Goal: Entertainment & Leisure: Consume media (video, audio)

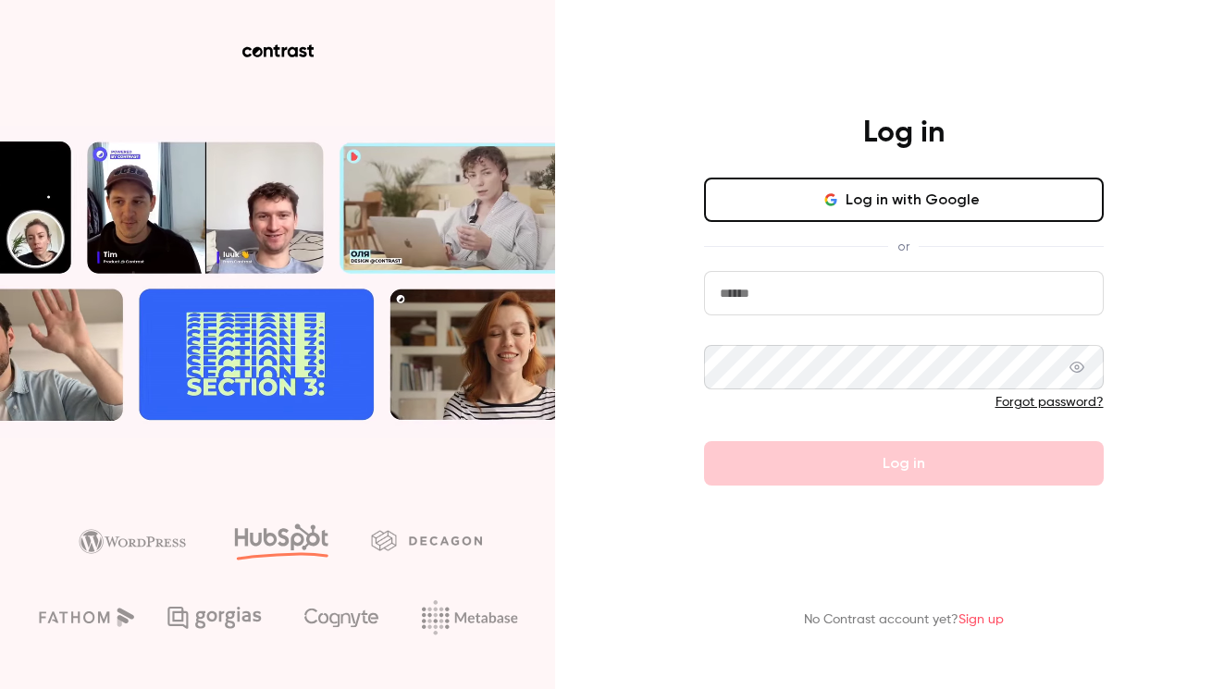
click at [786, 192] on button "Log in with Google" at bounding box center [904, 200] width 400 height 44
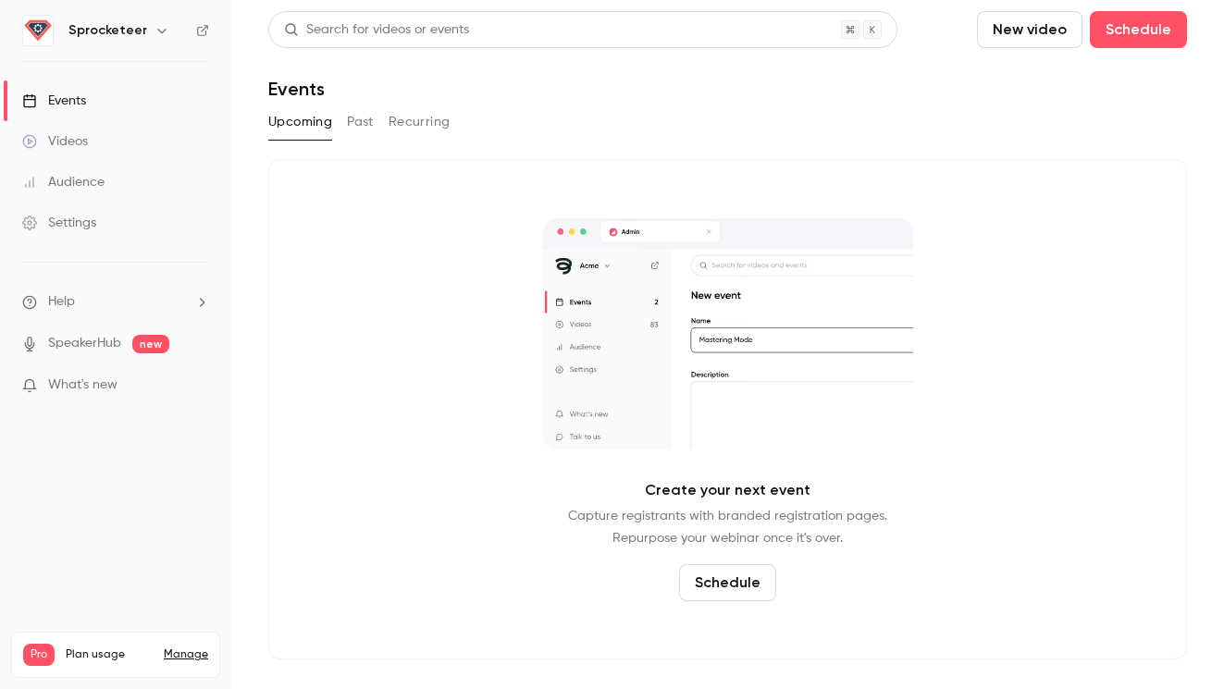
click at [135, 39] on h6 "Sprocketeer" at bounding box center [107, 30] width 79 height 19
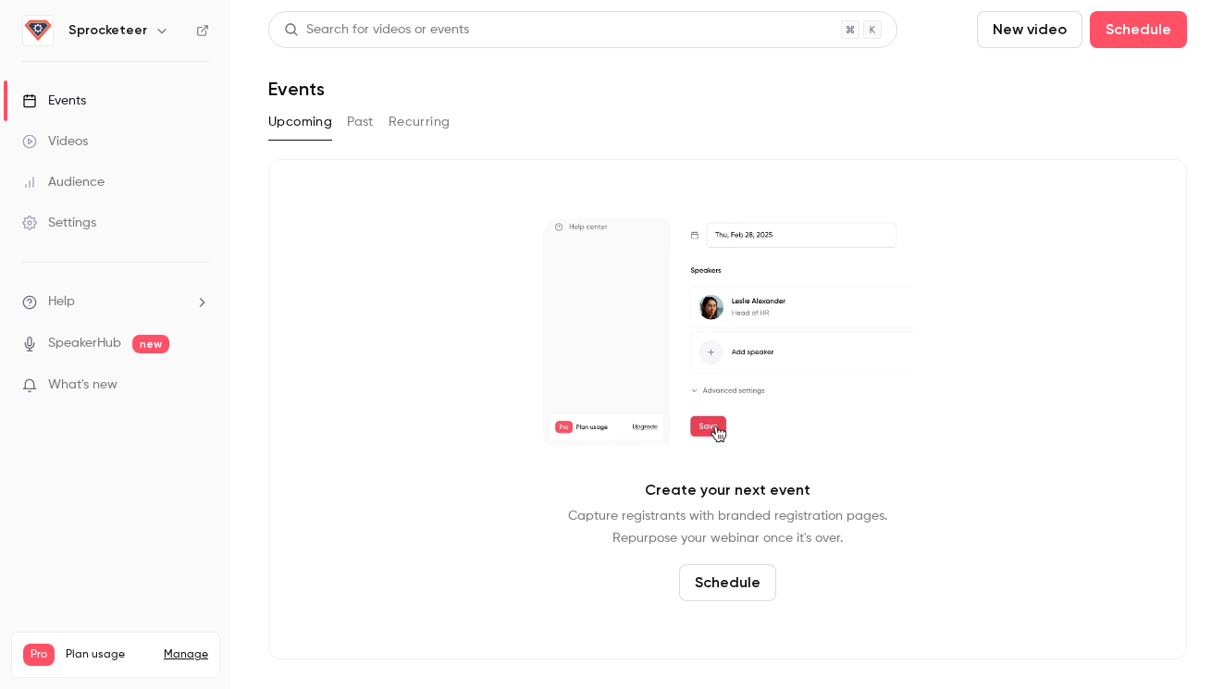
click at [155, 36] on icon "button" at bounding box center [162, 30] width 15 height 15
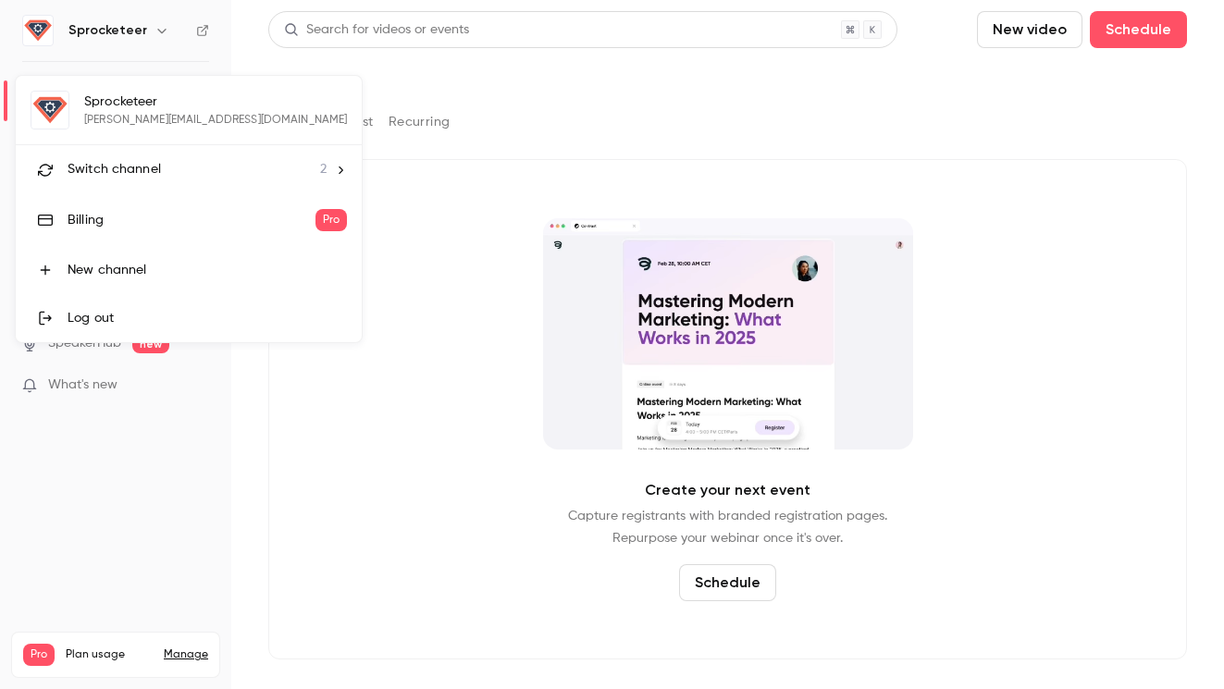
click at [125, 183] on li "Switch channel 2" at bounding box center [189, 169] width 346 height 49
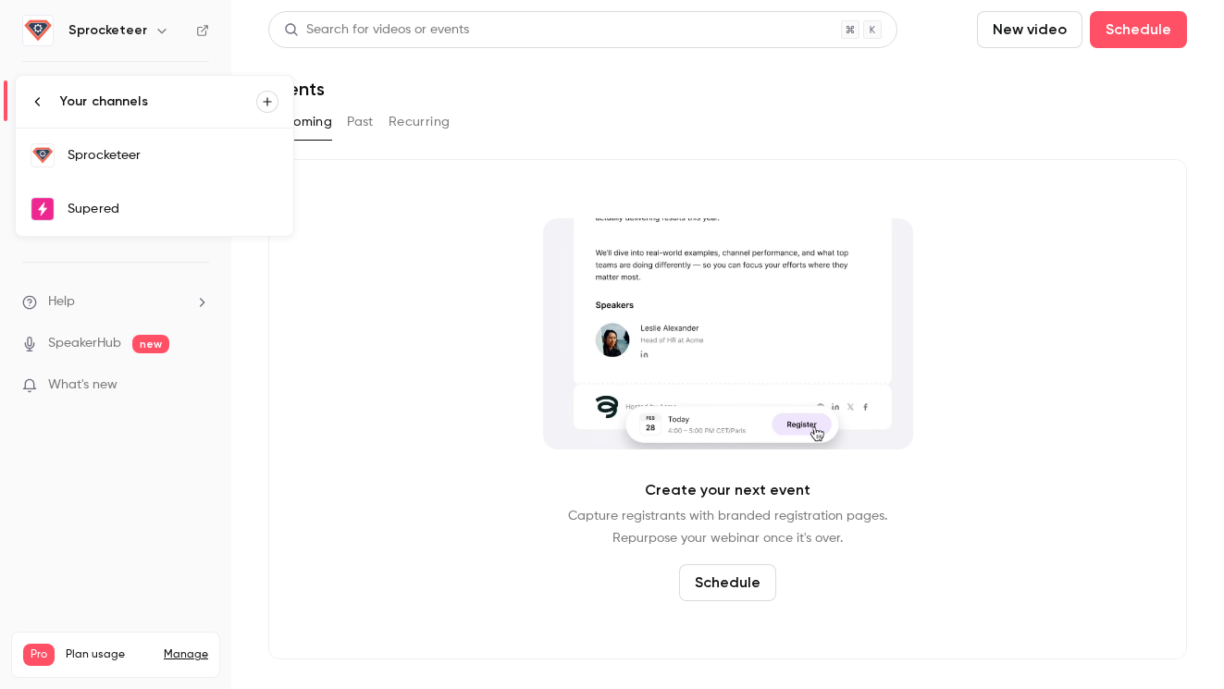
click at [119, 207] on div "Supered" at bounding box center [173, 209] width 211 height 19
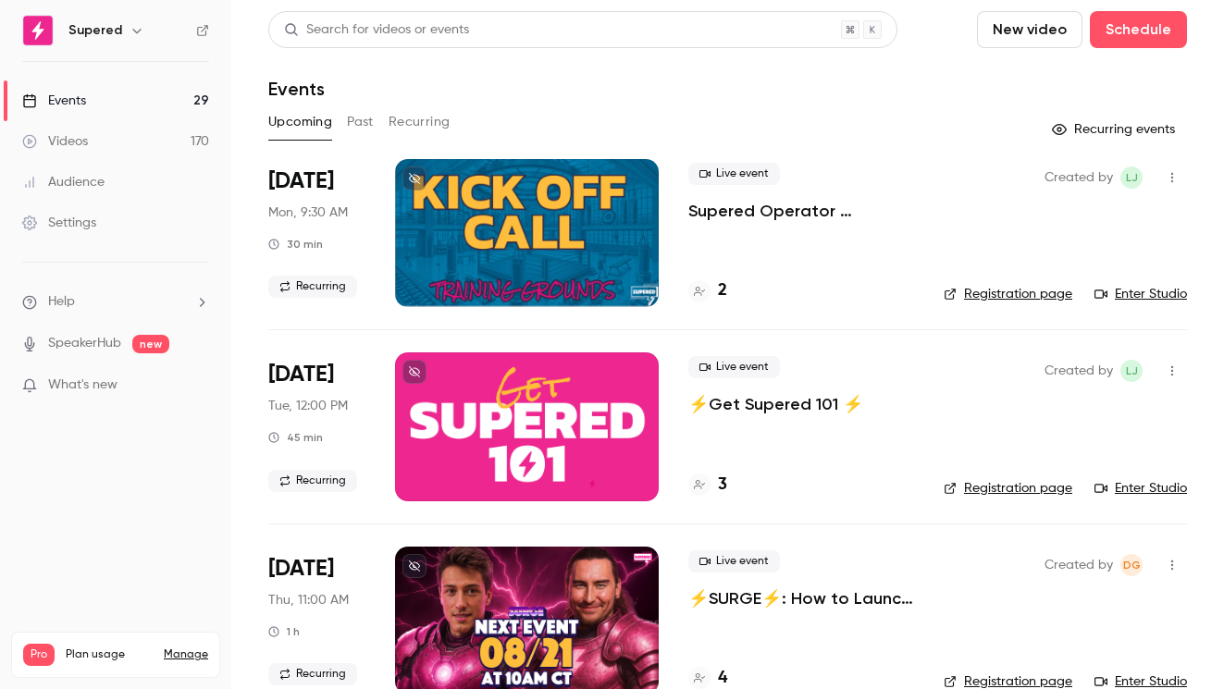
scroll to position [14, 0]
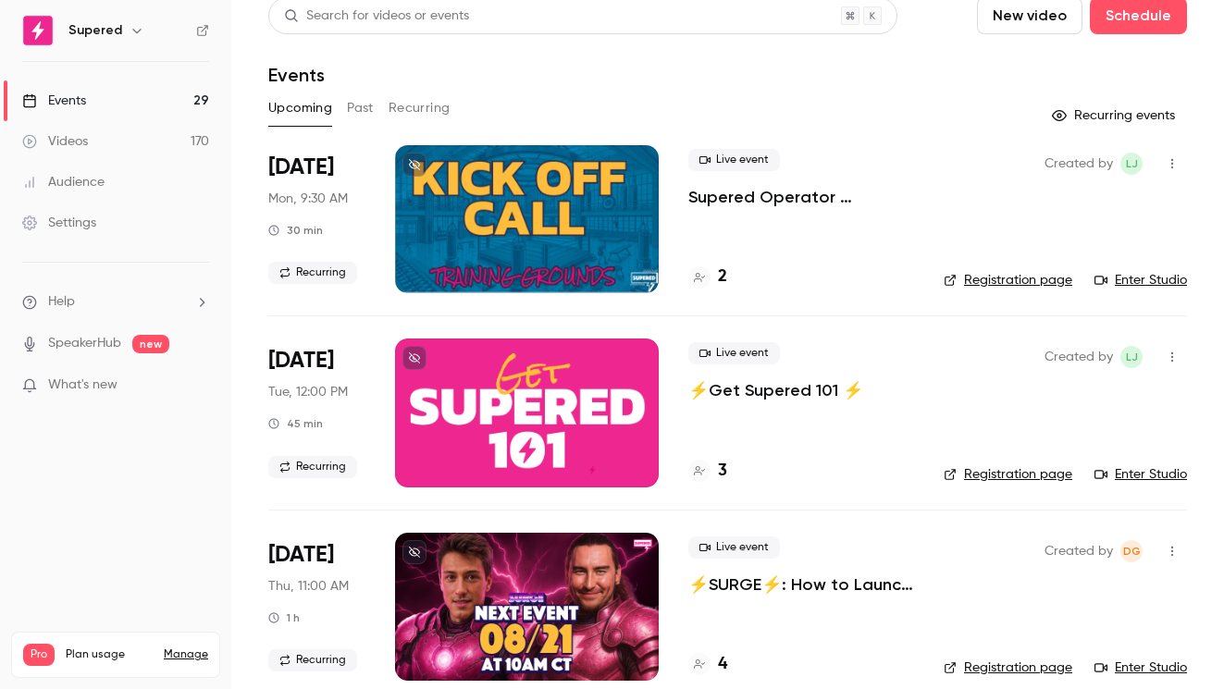
click at [359, 102] on button "Past" at bounding box center [360, 108] width 27 height 30
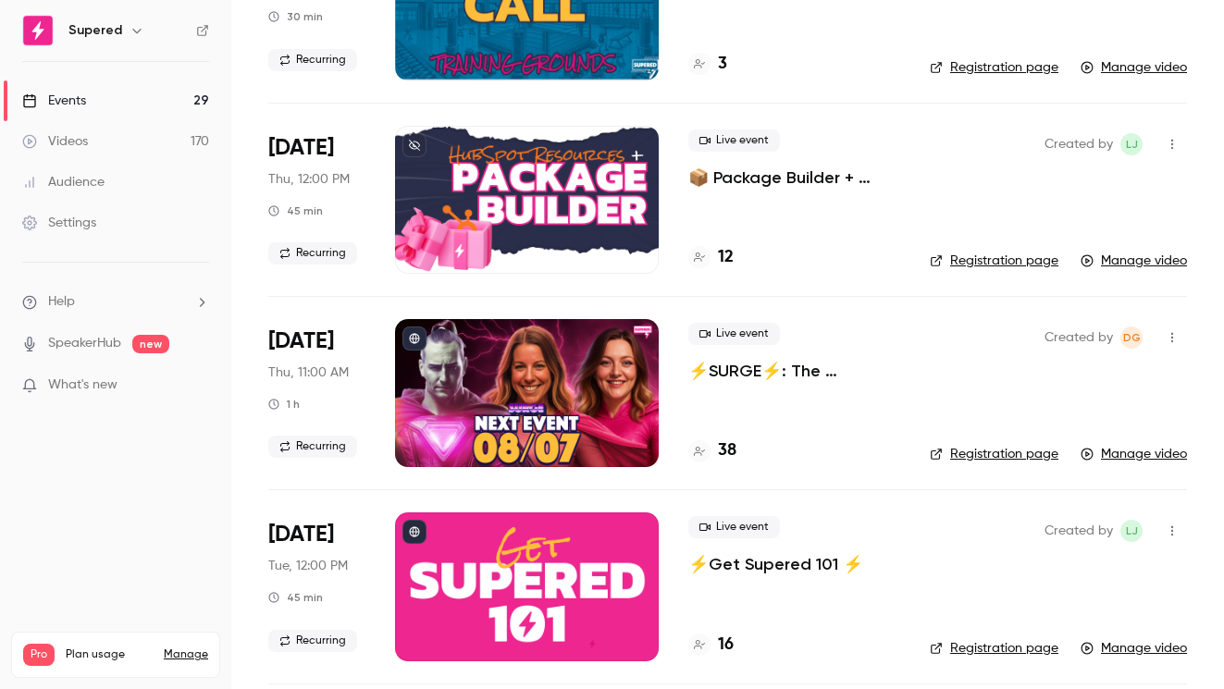
scroll to position [578, 0]
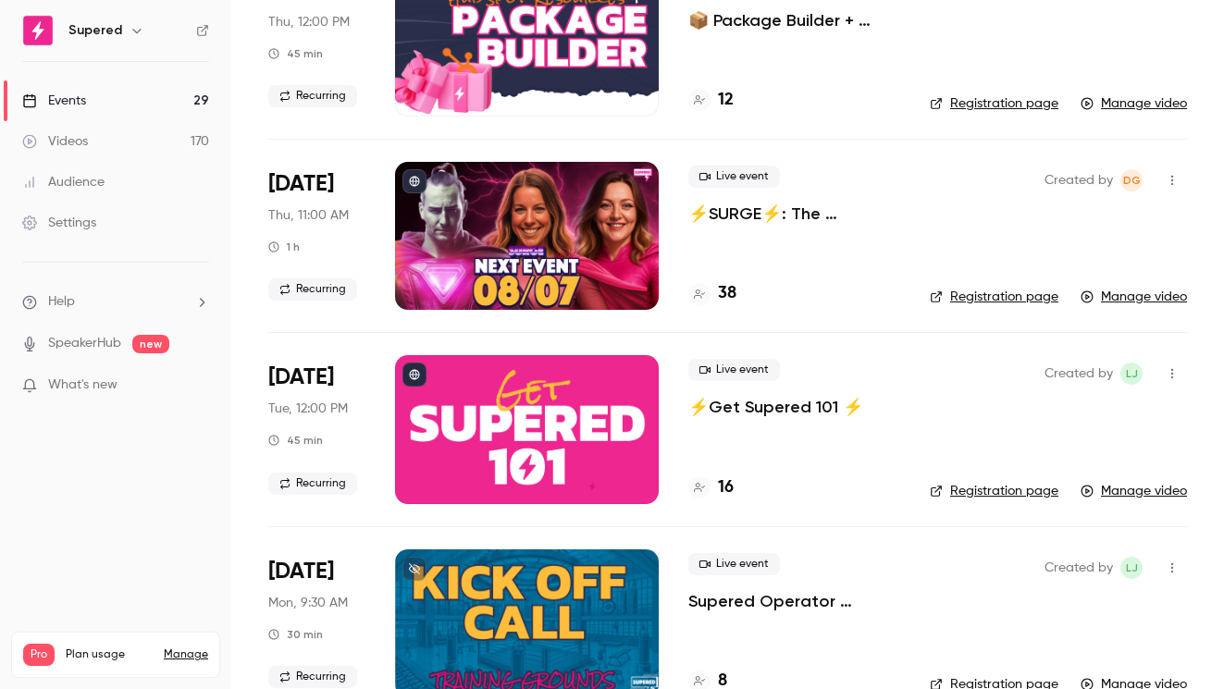
click at [606, 223] on div at bounding box center [527, 236] width 264 height 148
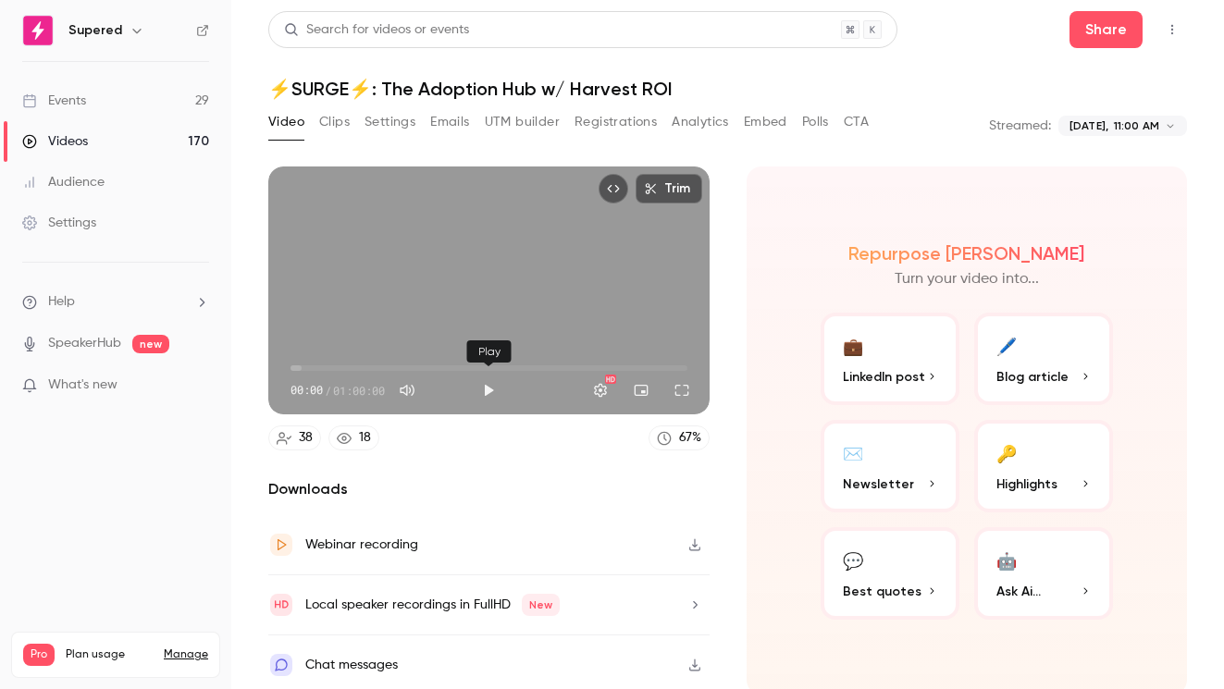
click at [490, 389] on button "Play" at bounding box center [488, 390] width 37 height 37
click at [679, 395] on button "Full screen" at bounding box center [682, 390] width 37 height 37
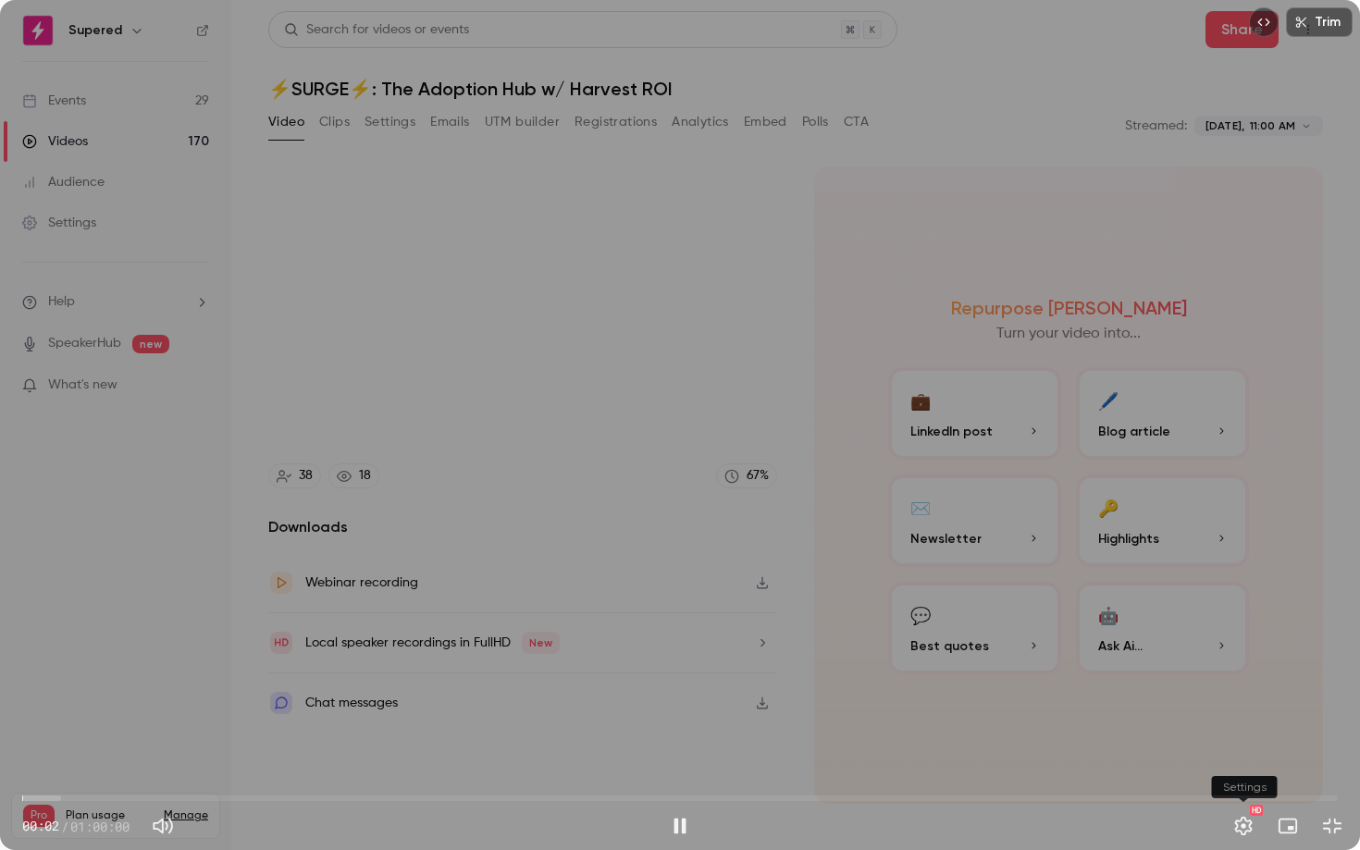
click at [1223, 689] on button "Settings" at bounding box center [1243, 826] width 37 height 37
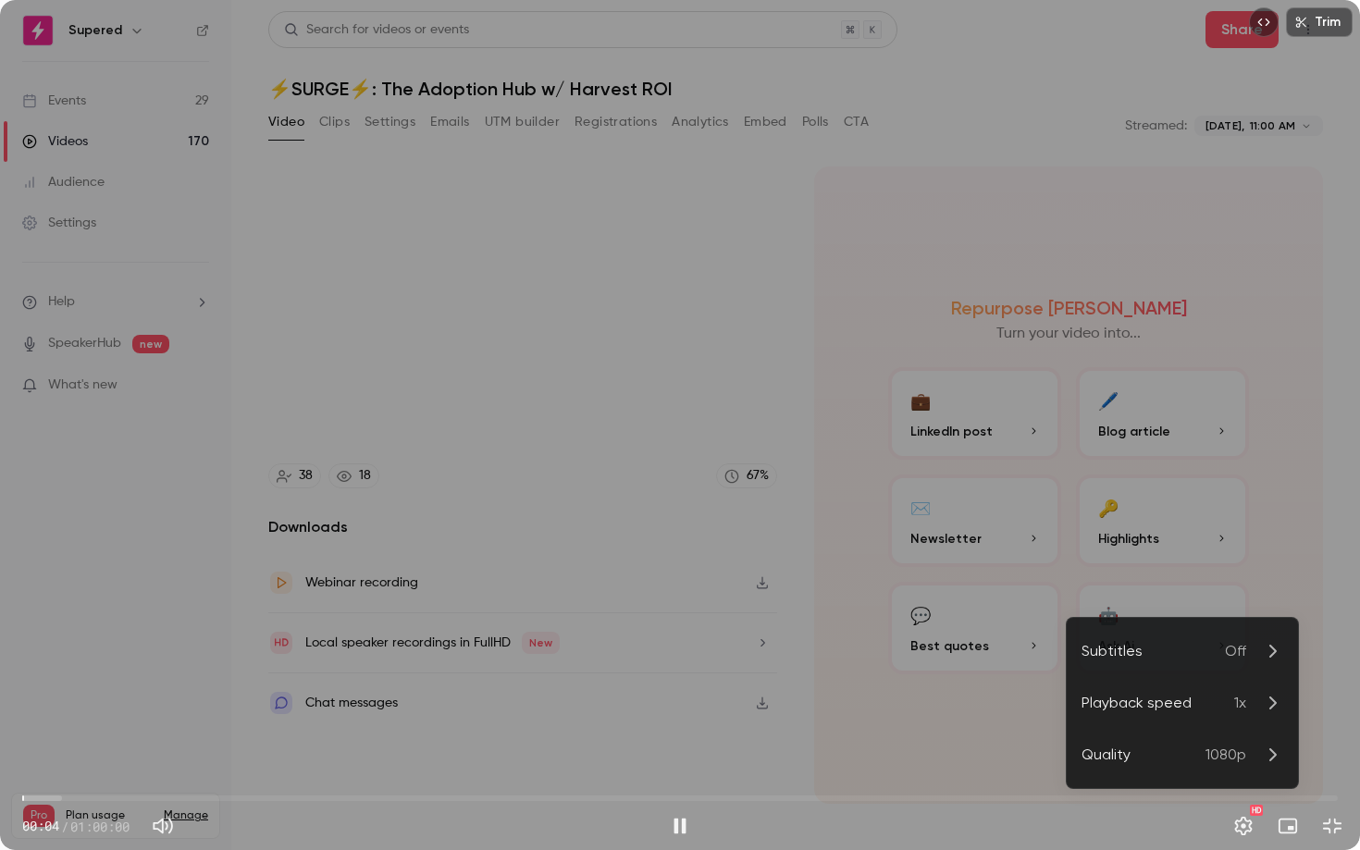
click at [1211, 689] on li "Playback speed 1x" at bounding box center [1182, 703] width 231 height 52
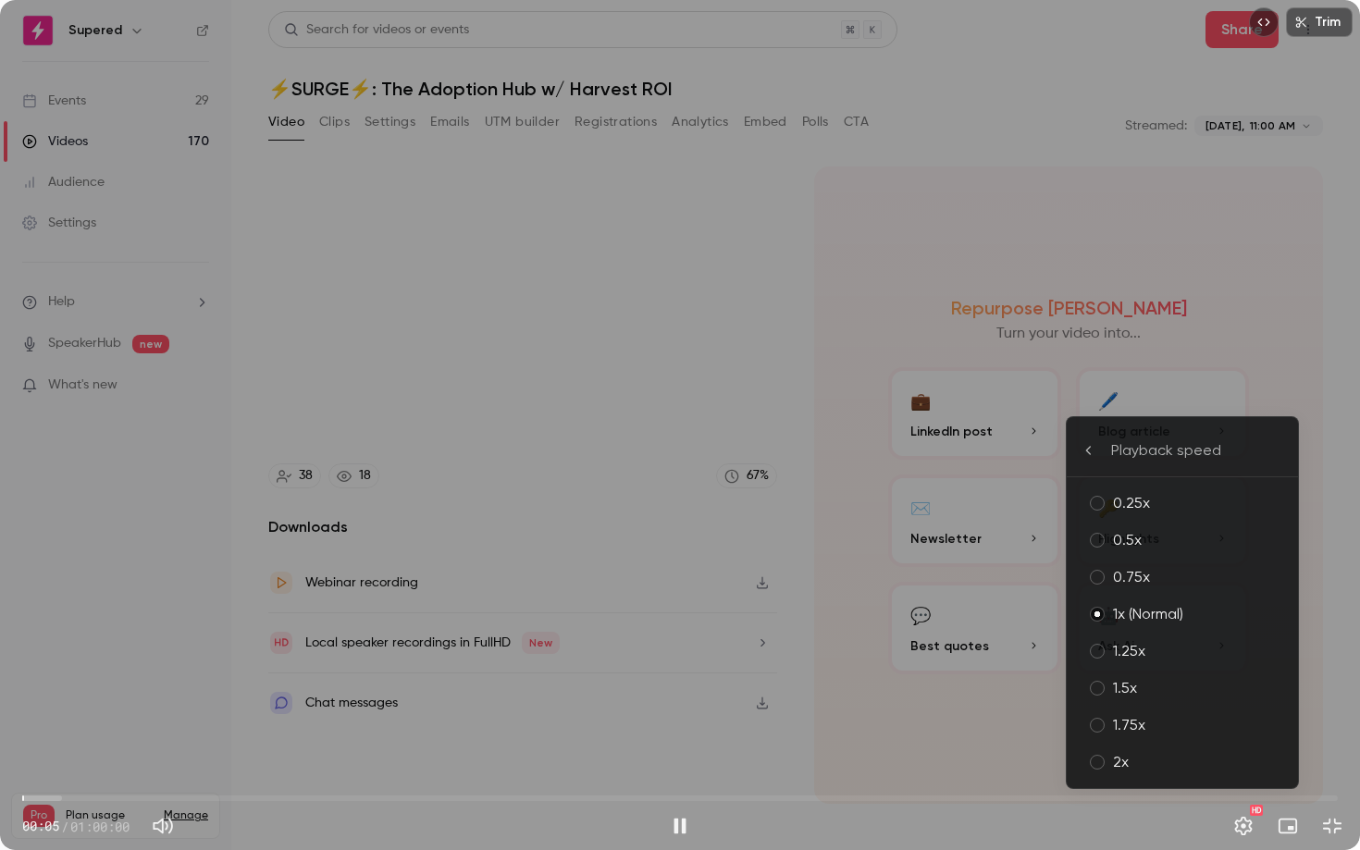
click at [1174, 689] on div "2x" at bounding box center [1198, 762] width 170 height 22
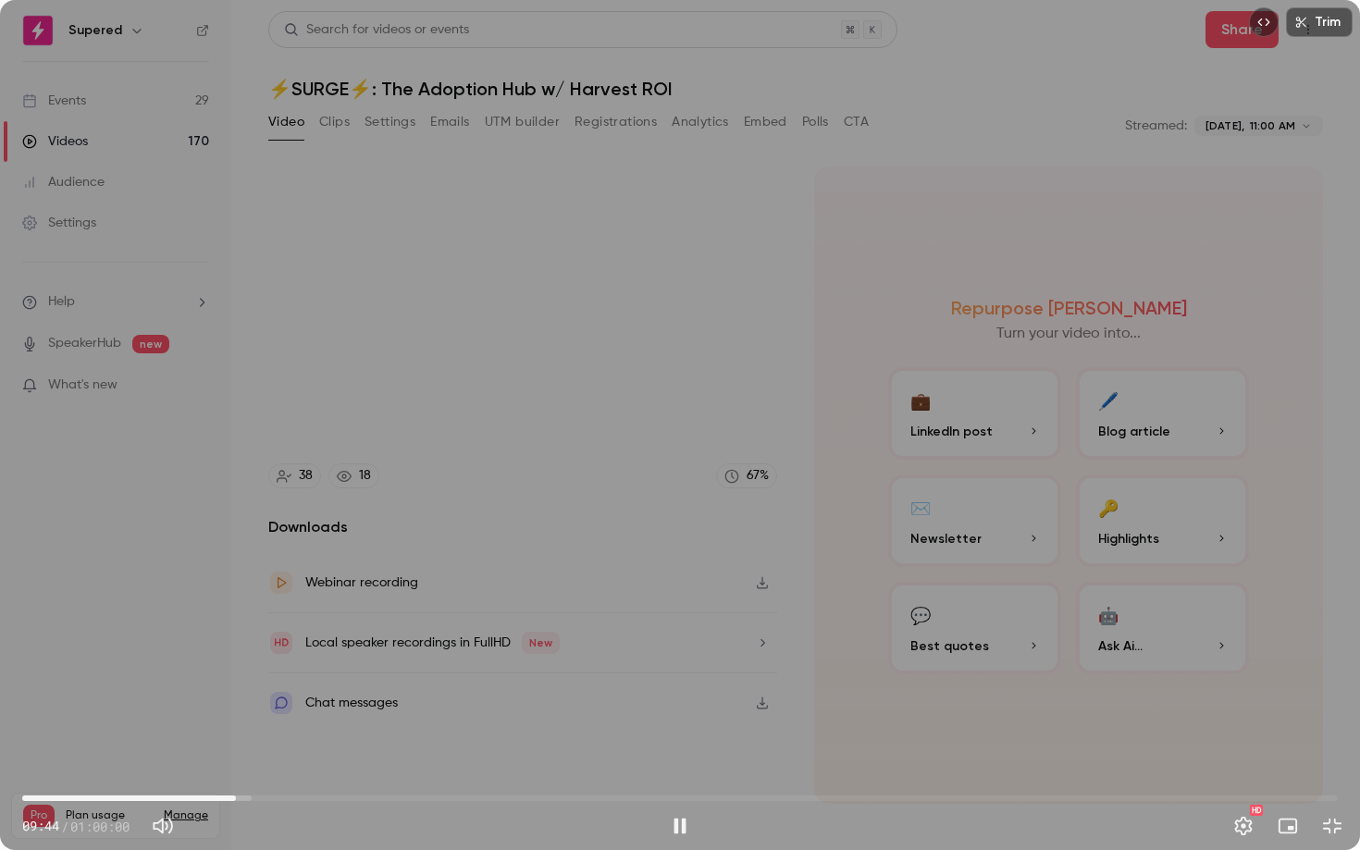
click at [236, 689] on span "09:44" at bounding box center [680, 799] width 1316 height 30
click at [251, 689] on span "10:25" at bounding box center [680, 799] width 1316 height 30
click at [268, 689] on span "11:13" at bounding box center [680, 799] width 1316 height 30
click at [291, 689] on span "11:13" at bounding box center [680, 799] width 1316 height 30
click at [308, 689] on span "13:02" at bounding box center [680, 799] width 1316 height 30
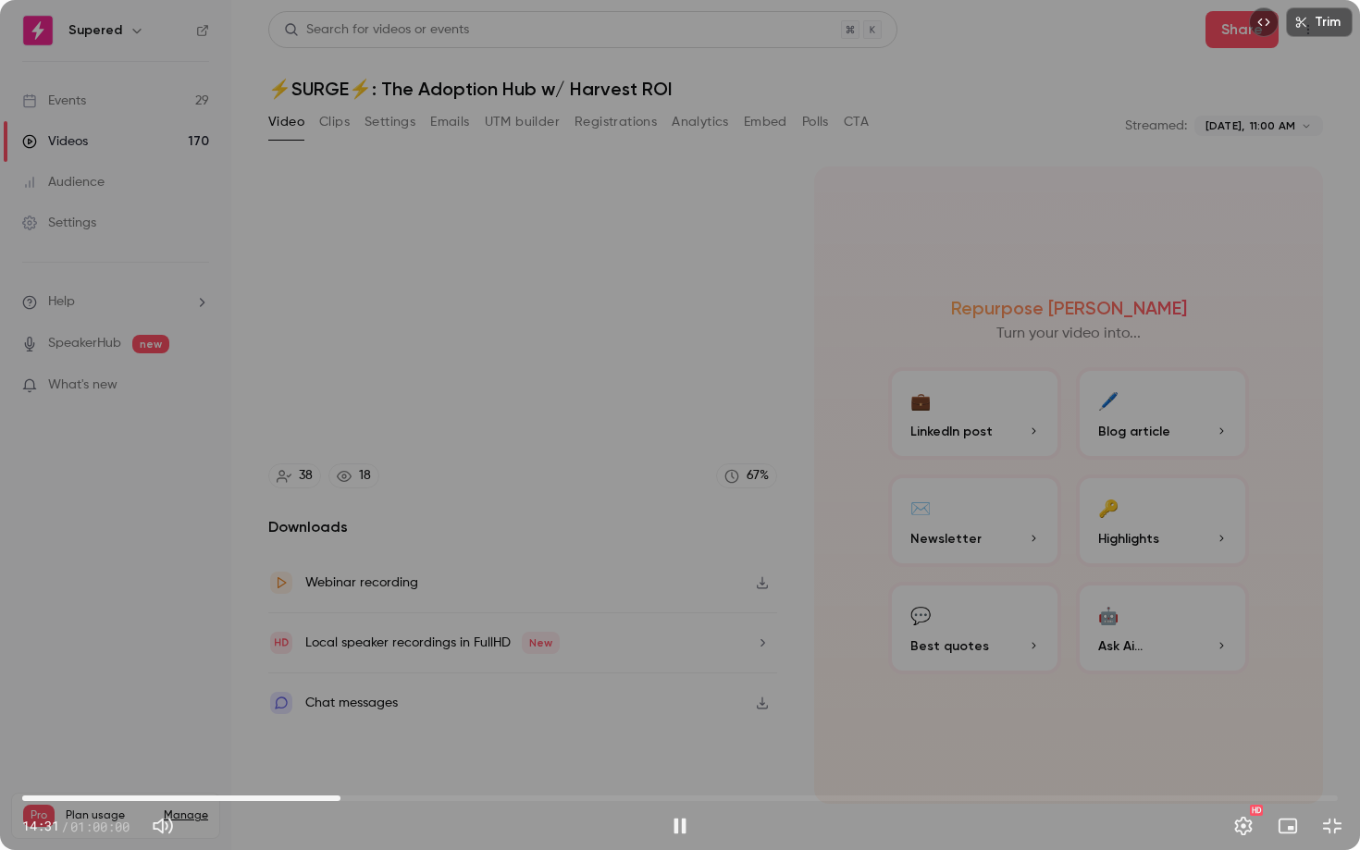
click at [341, 689] on span "14:31" at bounding box center [680, 799] width 1316 height 30
click at [365, 689] on span "14:31" at bounding box center [680, 799] width 1316 height 30
click at [388, 689] on span "15:37" at bounding box center [680, 799] width 1316 height 30
click at [417, 689] on span "18:01" at bounding box center [680, 799] width 1316 height 30
click at [449, 689] on span "19:27" at bounding box center [680, 799] width 1316 height 30
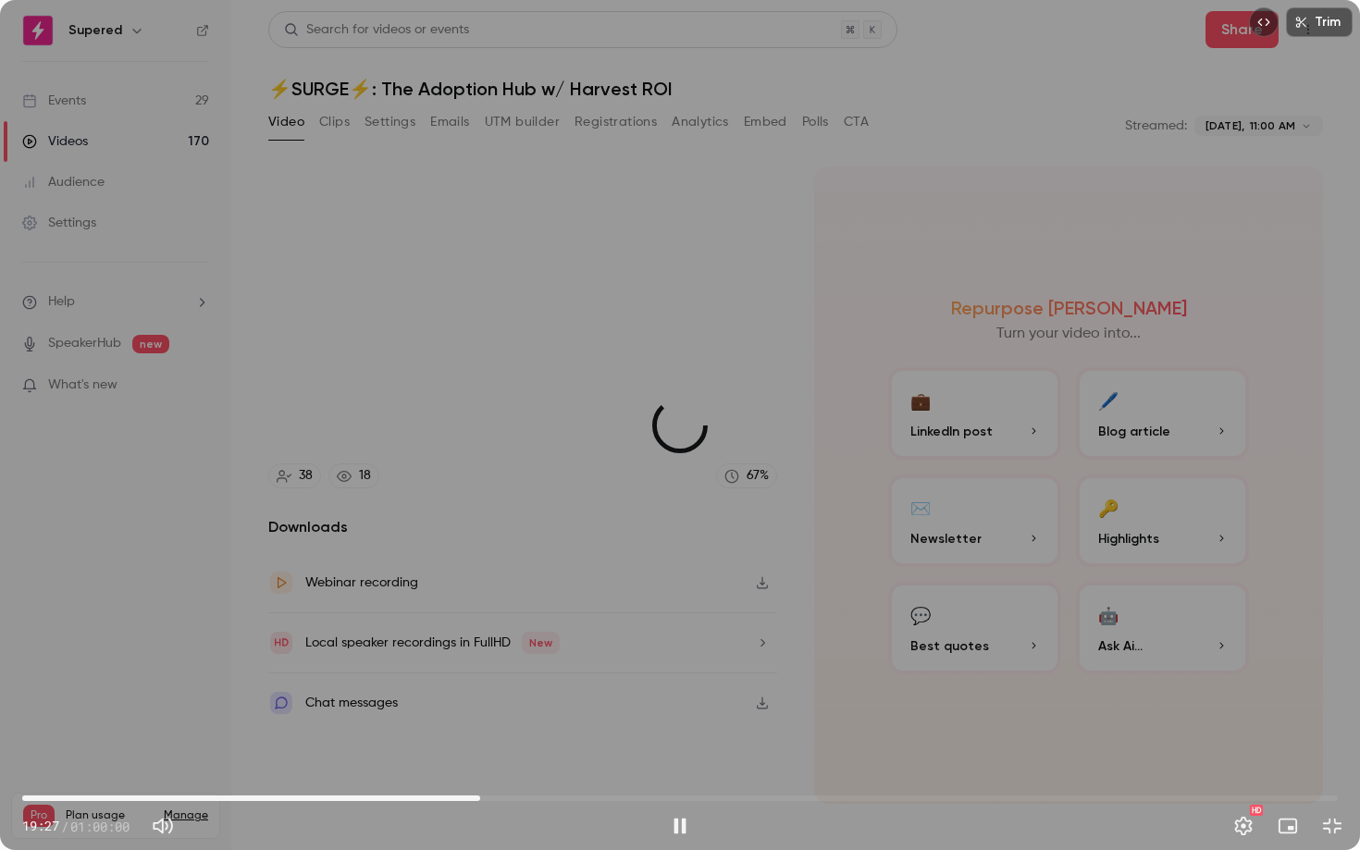
click at [480, 689] on span "20:53" at bounding box center [680, 799] width 1316 height 30
click at [525, 689] on span "20:53" at bounding box center [680, 799] width 1316 height 30
click at [561, 689] on span "22:55" at bounding box center [680, 799] width 1316 height 30
click at [1223, 689] on button "Settings" at bounding box center [1243, 826] width 37 height 37
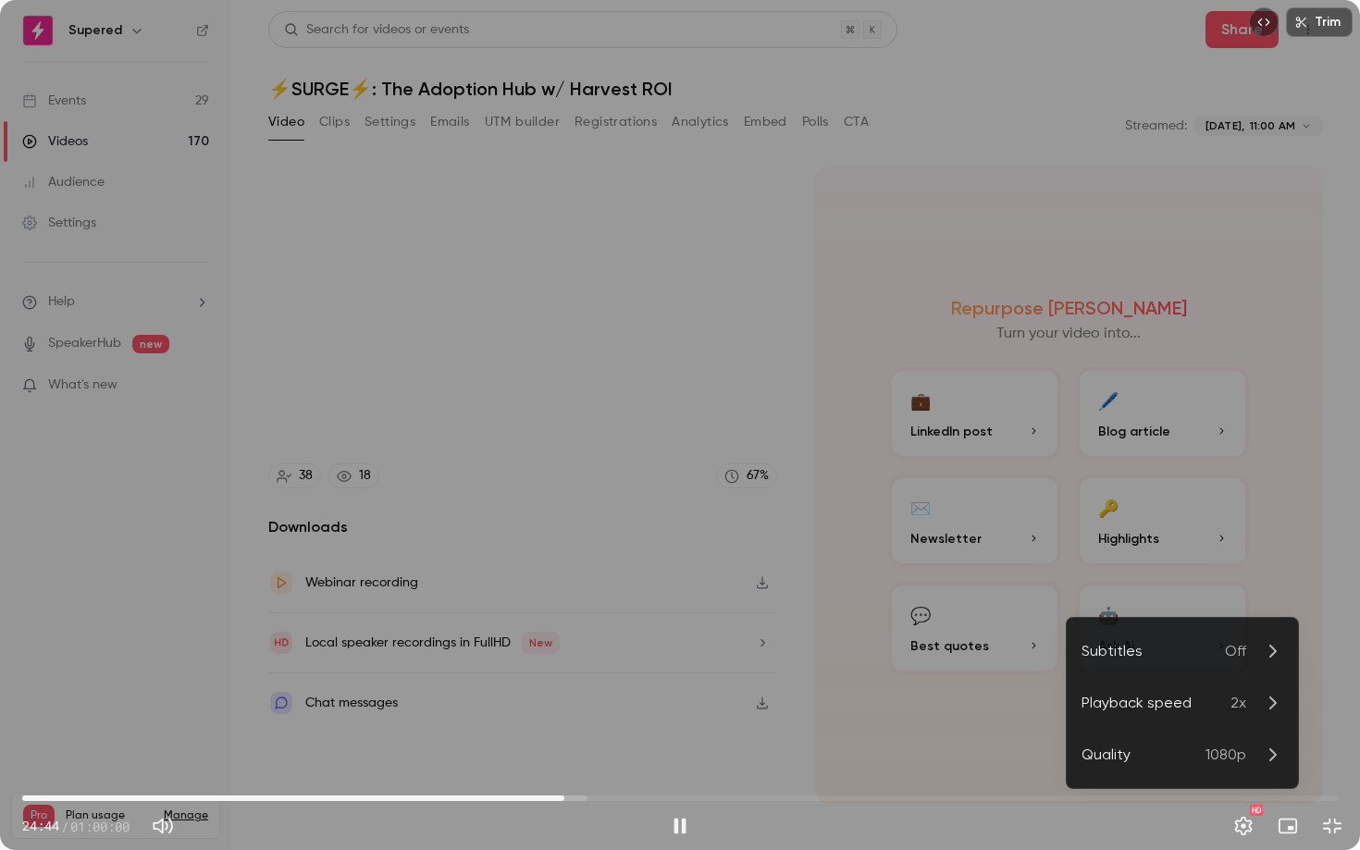
click at [1223, 689] on span "2x" at bounding box center [1239, 703] width 16 height 22
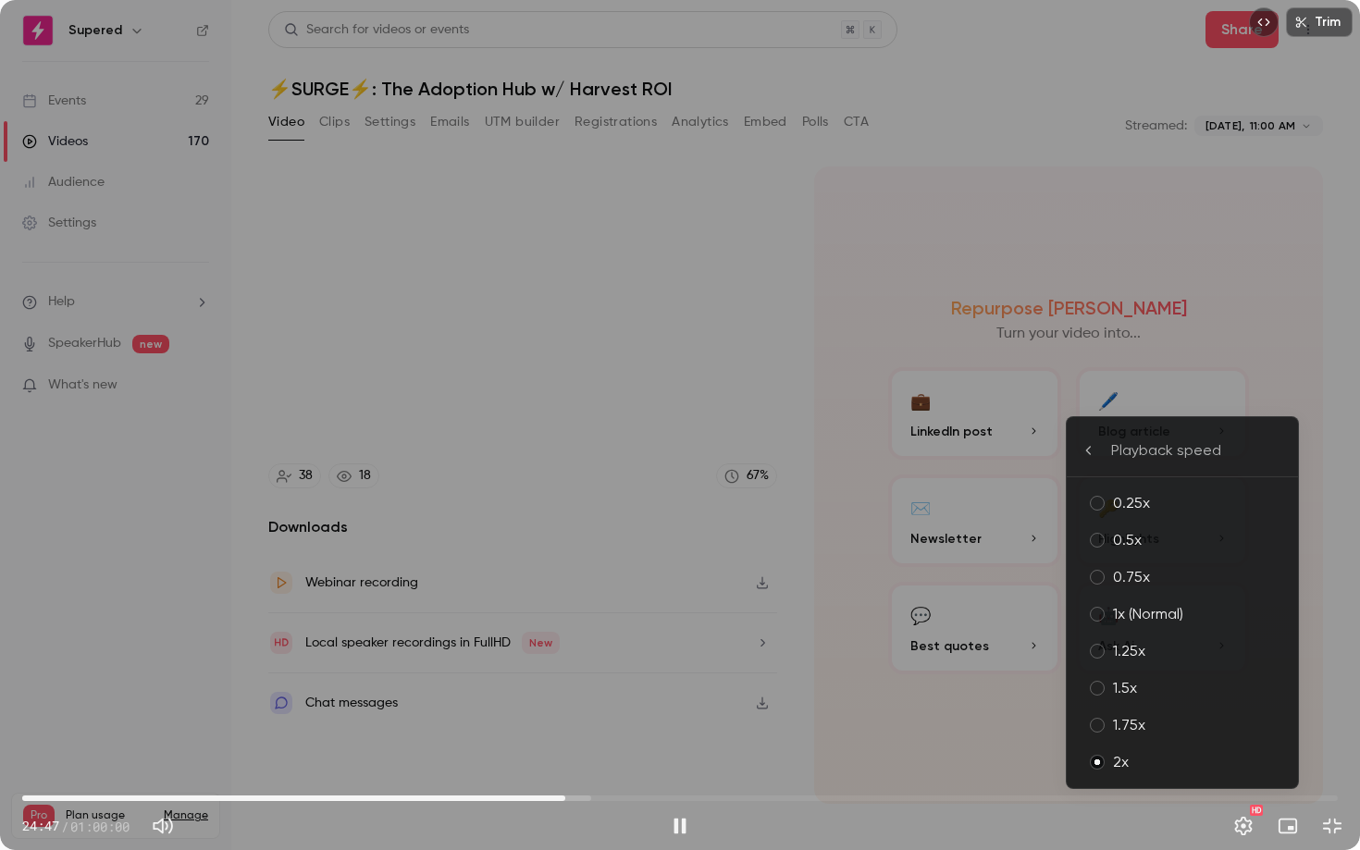
click at [1223, 639] on li "1.25x" at bounding box center [1182, 651] width 231 height 37
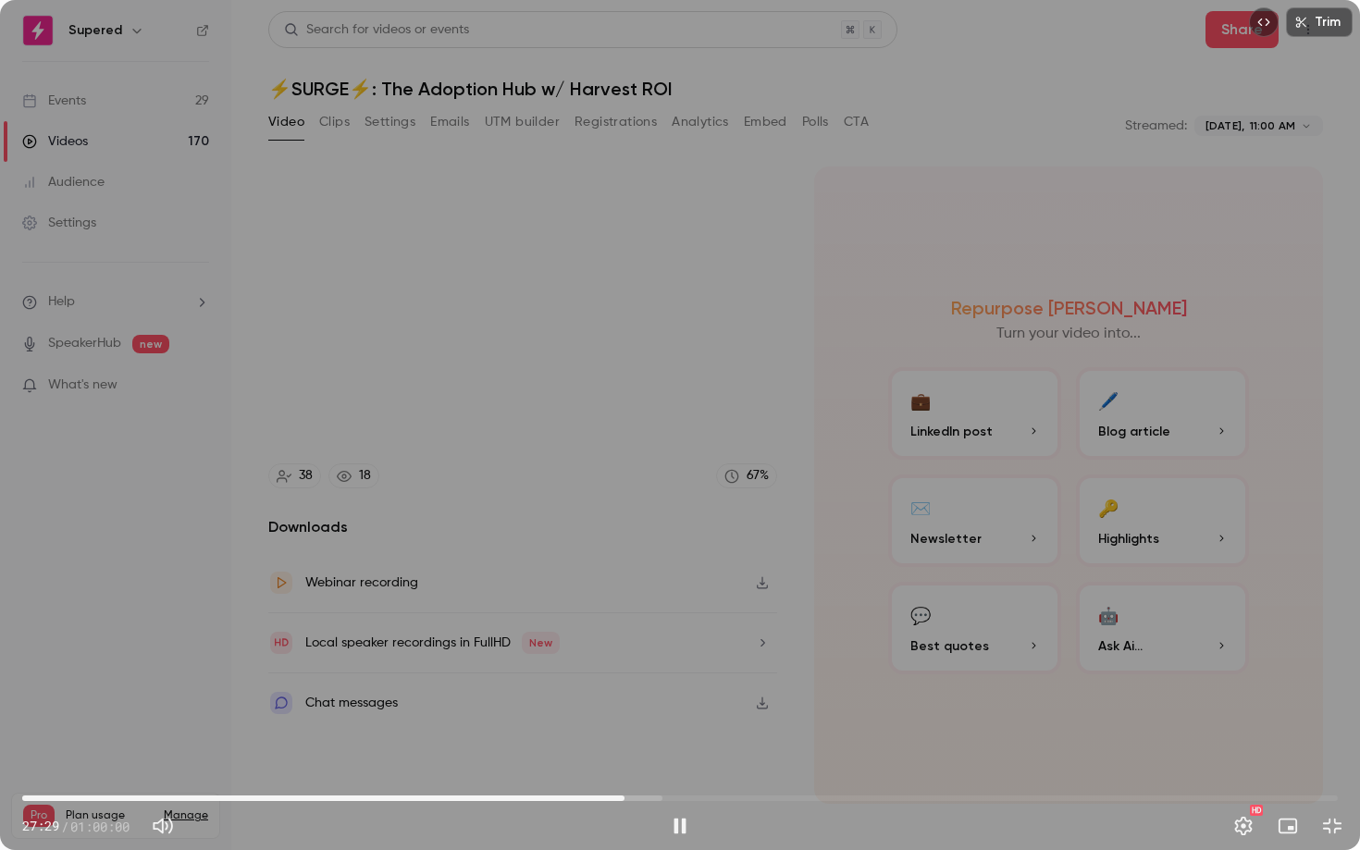
click at [647, 689] on span "27:29" at bounding box center [680, 799] width 1316 height 30
click at [666, 689] on span "29:22" at bounding box center [680, 799] width 1316 height 30
click at [695, 689] on span "29:22" at bounding box center [680, 799] width 1316 height 30
click at [736, 689] on span "32:32" at bounding box center [680, 799] width 1316 height 30
click at [759, 689] on span "32:32" at bounding box center [680, 799] width 1316 height 30
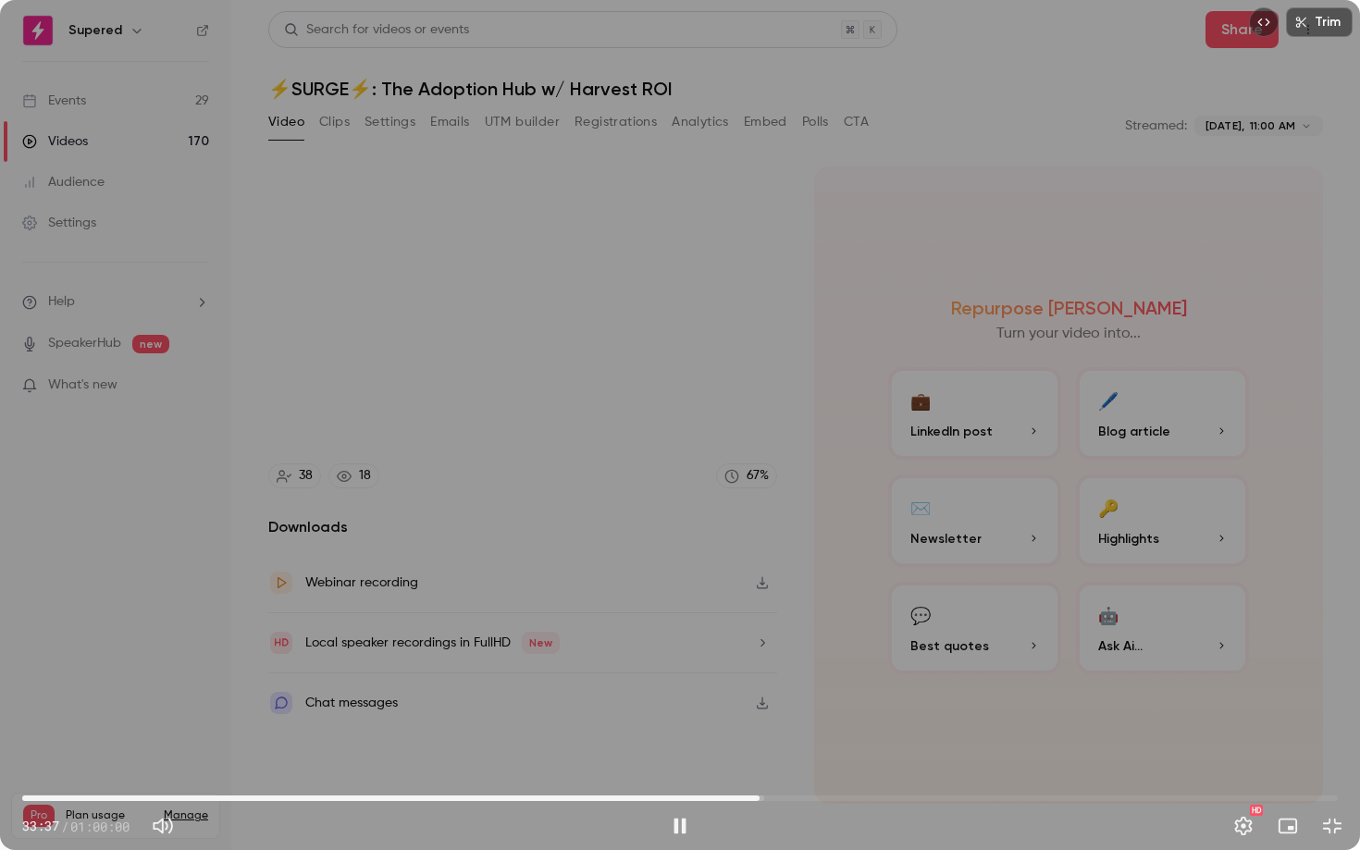
click at [775, 689] on span "33:37" at bounding box center [680, 799] width 1316 height 30
click at [773, 689] on span "34:21" at bounding box center [776, 799] width 6 height 6
click at [767, 689] on span "34:07" at bounding box center [770, 799] width 6 height 6
click at [1202, 589] on div "Trim 37:48 37:48 / 01:00:00 HD" at bounding box center [680, 425] width 1360 height 850
type input "******"
